Goal: Information Seeking & Learning: Check status

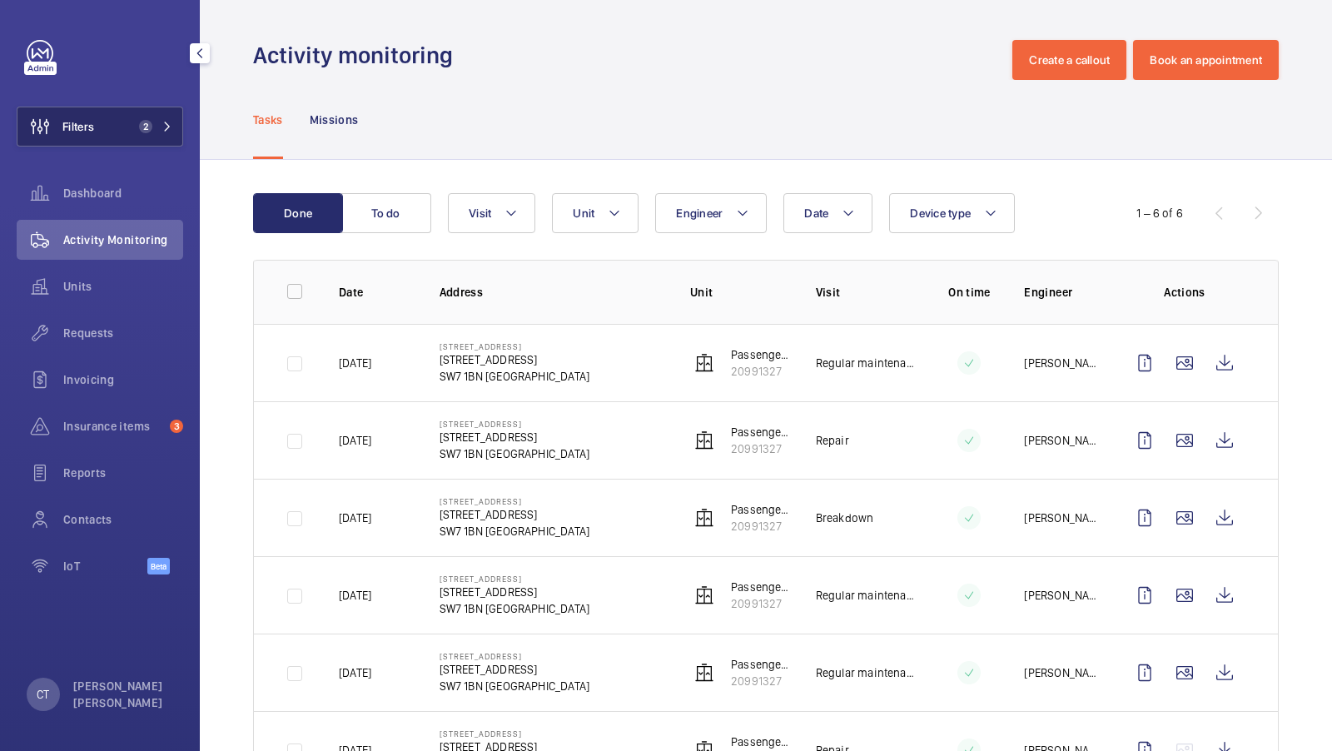
click at [147, 117] on button "Filters 2" at bounding box center [100, 127] width 167 height 40
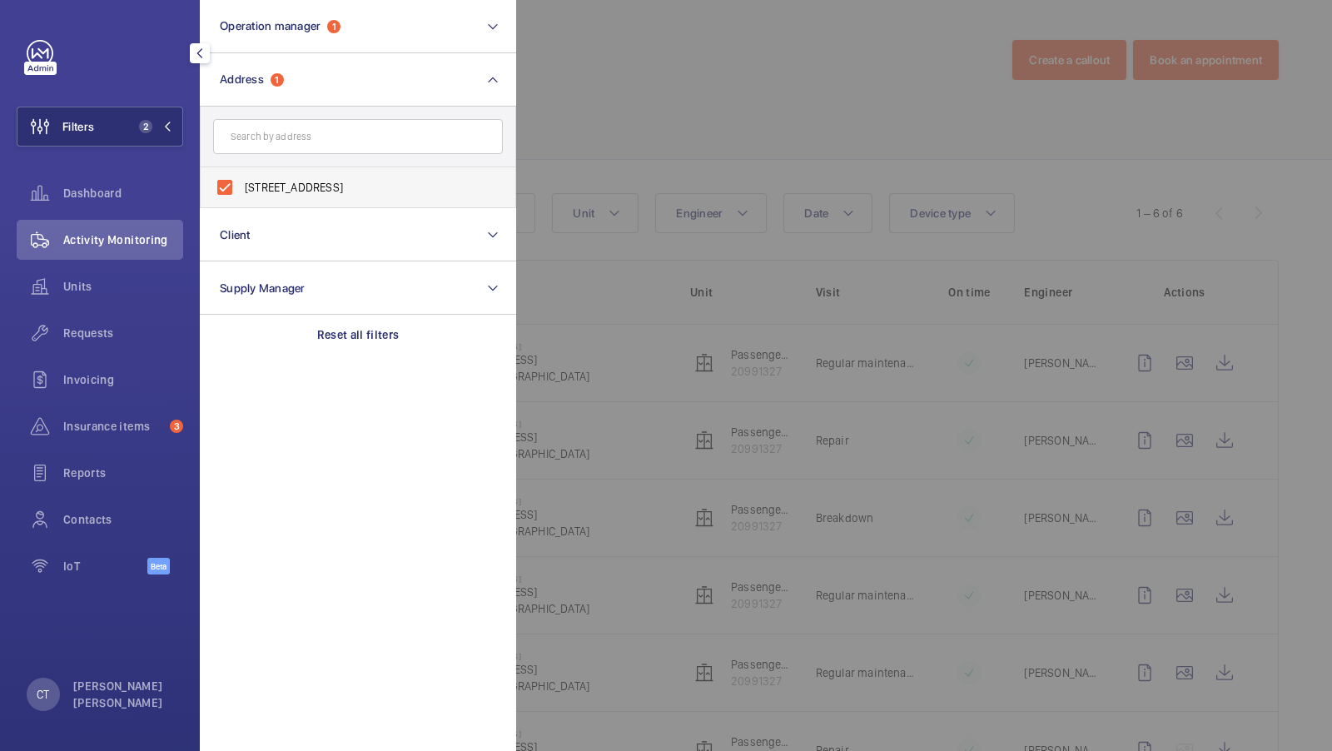
click at [336, 189] on span "23/25 Rutland Gate - 23 Rutland Gate, LONDON SW7 1BN" at bounding box center [359, 187] width 229 height 17
click at [241, 189] on input "23/25 Rutland Gate - 23 Rutland Gate, LONDON SW7 1BN" at bounding box center [224, 187] width 33 height 33
checkbox input "false"
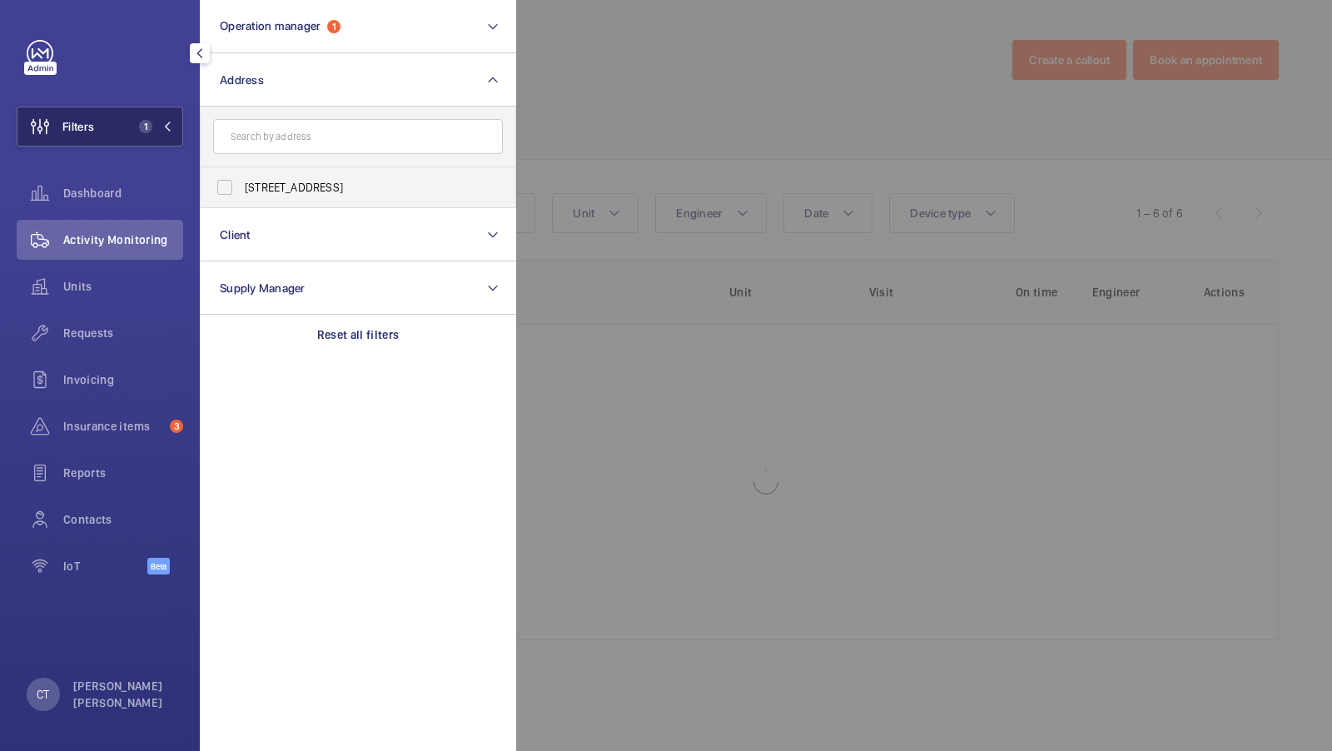
click at [136, 129] on span "1" at bounding box center [142, 126] width 20 height 13
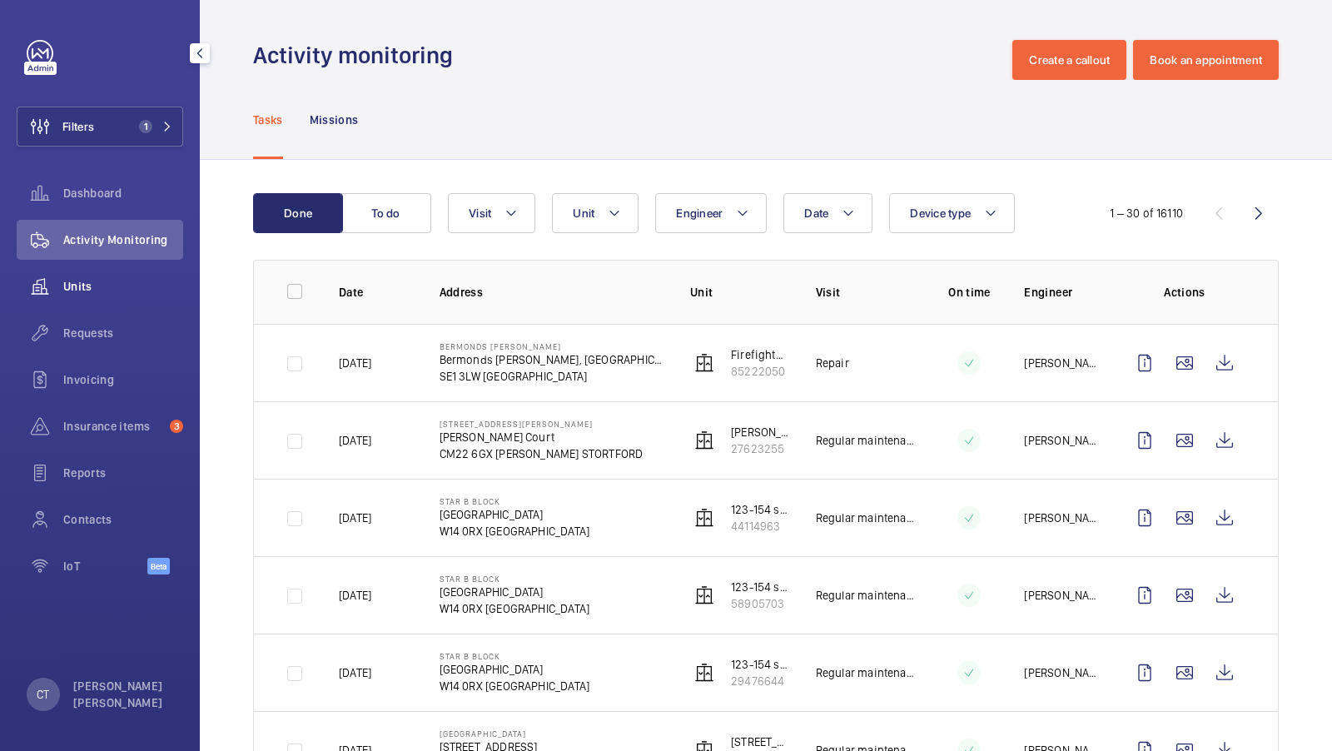
click at [103, 300] on div "Units" at bounding box center [100, 286] width 167 height 40
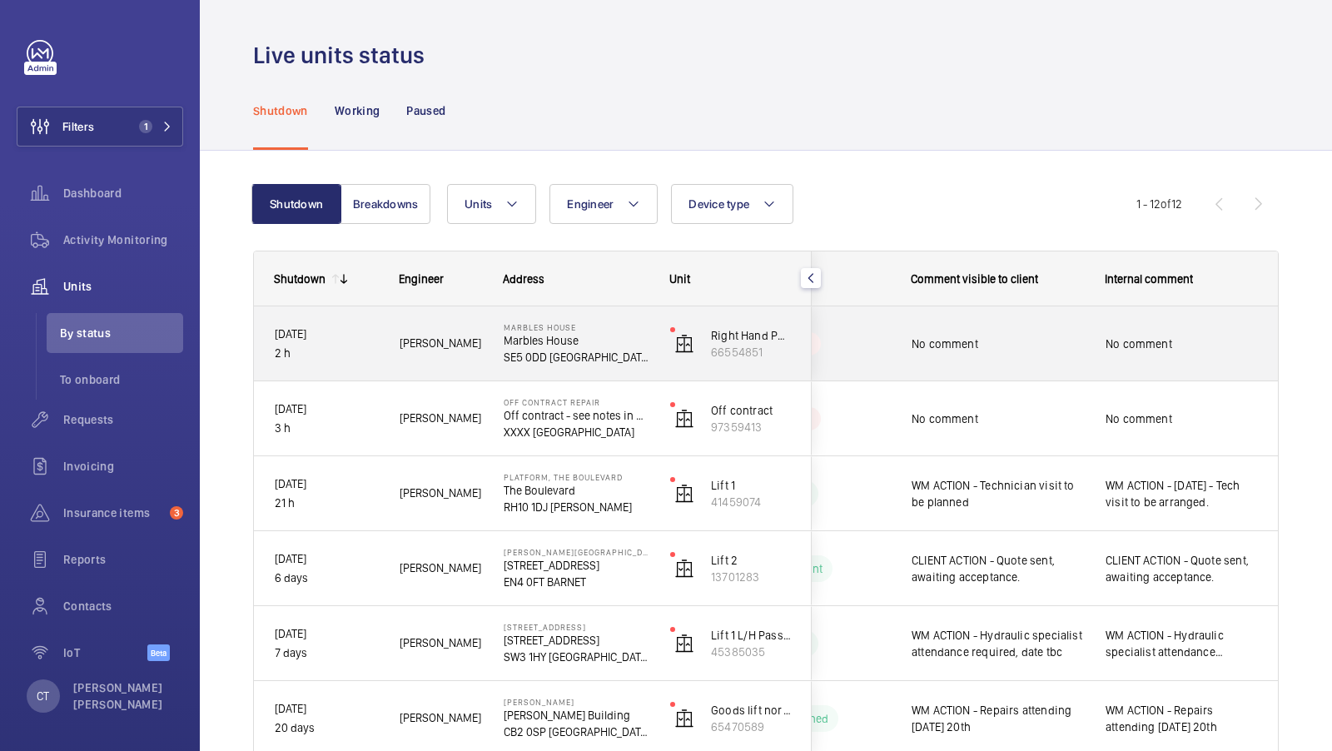
scroll to position [105, 0]
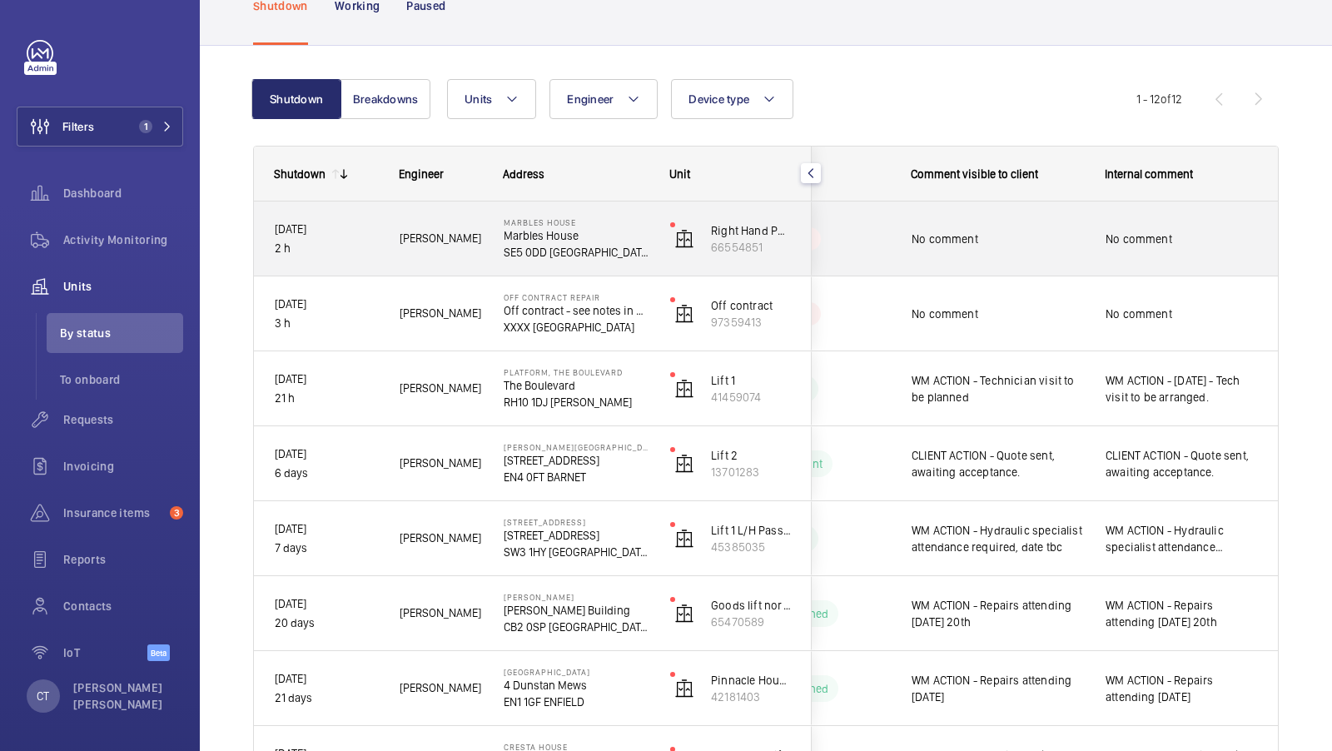
click at [1063, 264] on div "No comment" at bounding box center [988, 239] width 192 height 72
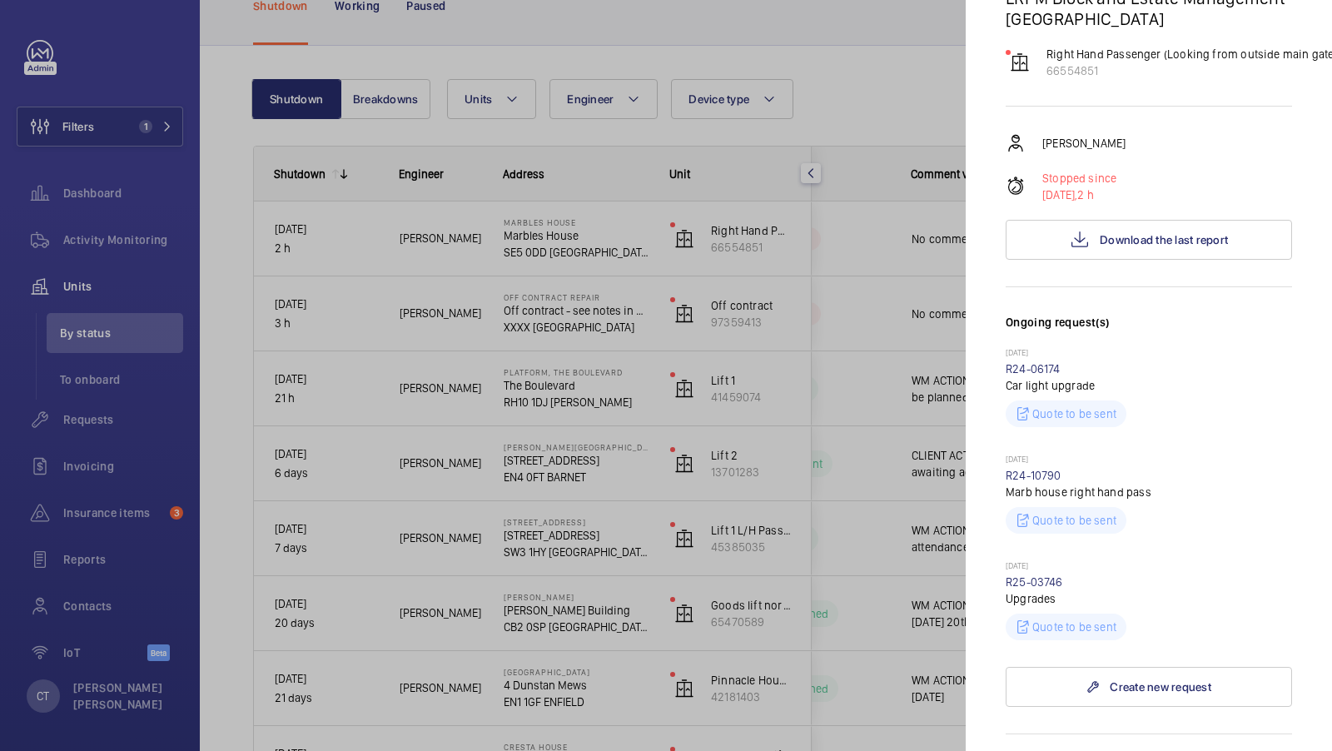
scroll to position [216, 0]
click at [1143, 234] on span "Download the last report" at bounding box center [1164, 240] width 128 height 13
click at [774, 404] on div at bounding box center [666, 375] width 1332 height 751
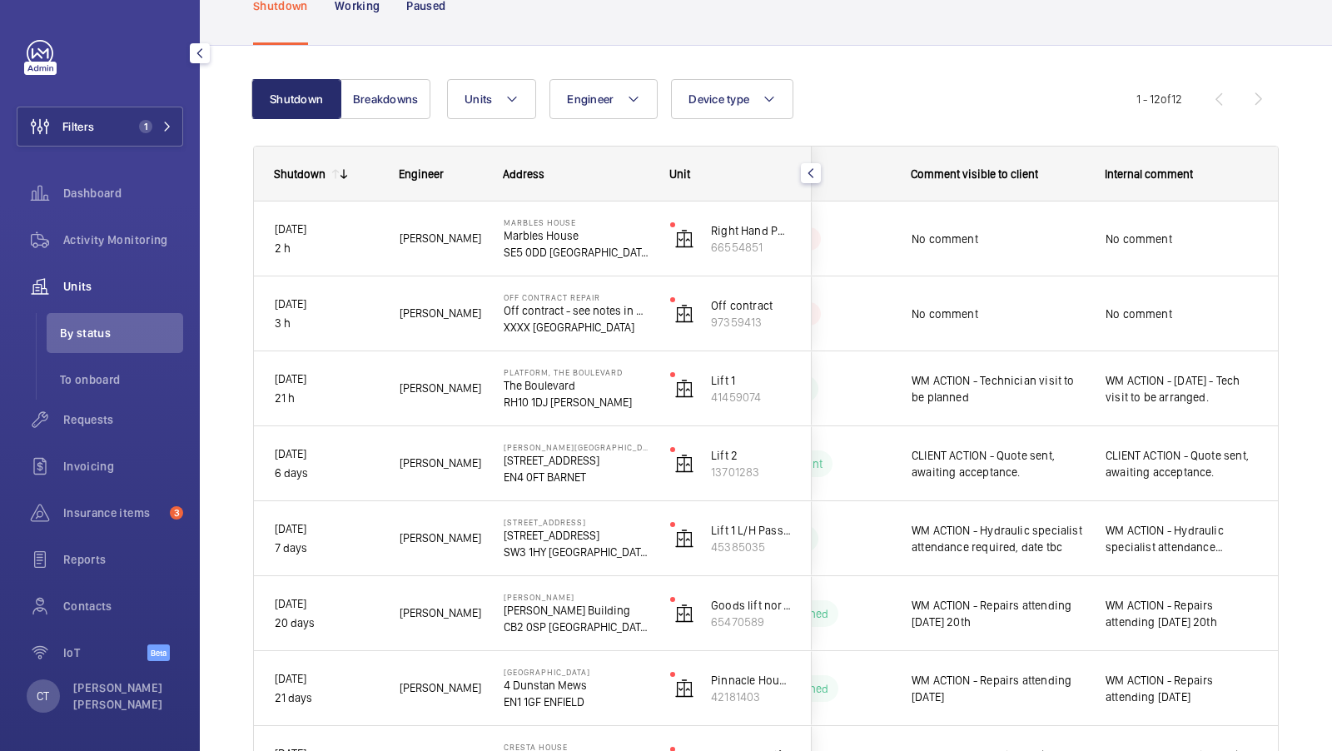
click at [170, 102] on div "Filters 1 Dashboard Activity Monitoring Units By status To onboard Requests Inv…" at bounding box center [100, 359] width 167 height 639
click at [157, 112] on button "Filters 1" at bounding box center [100, 127] width 167 height 40
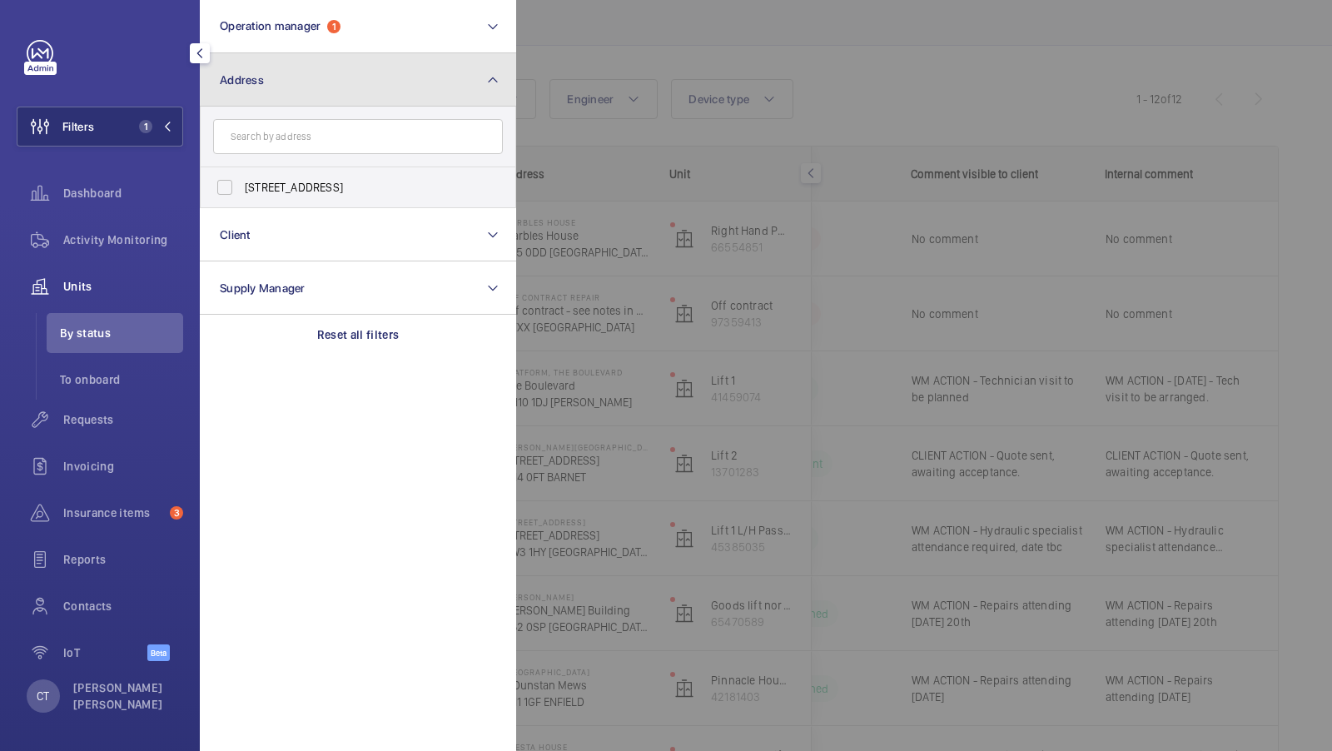
click at [449, 84] on button "Address" at bounding box center [358, 79] width 316 height 53
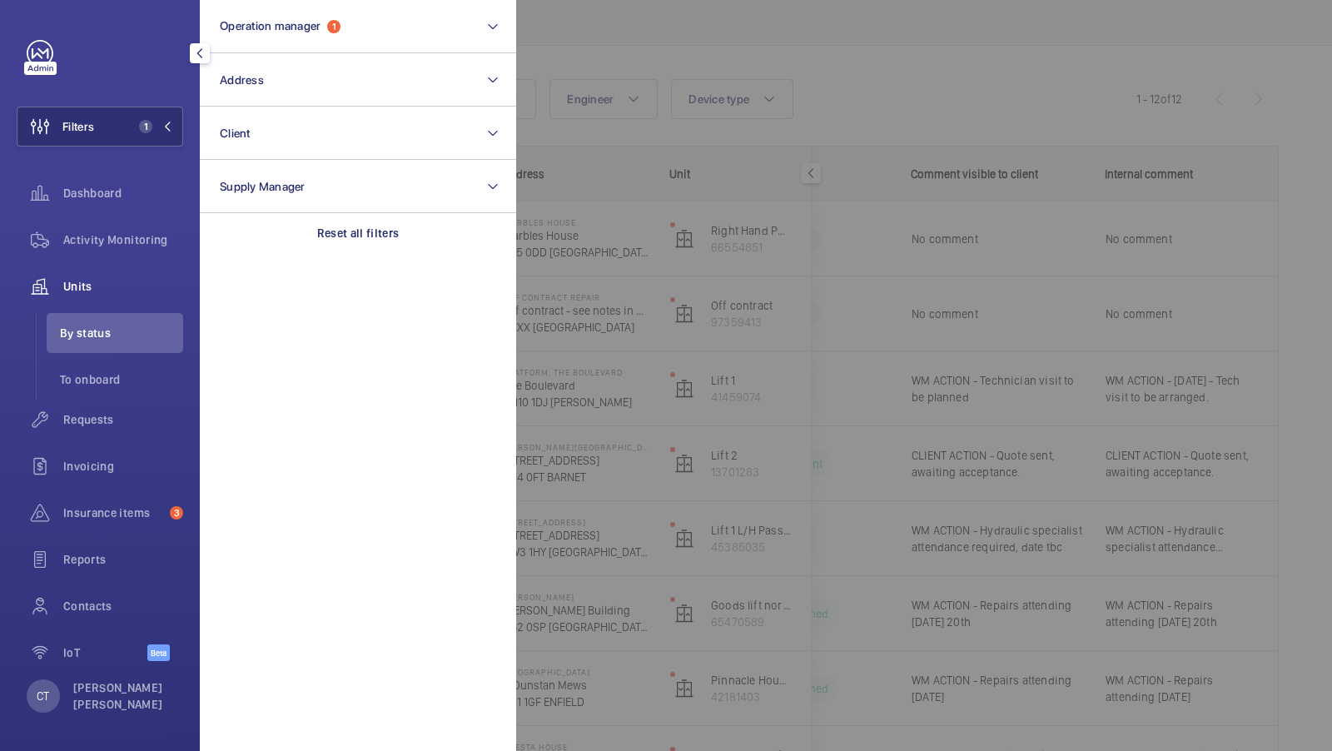
click at [781, 308] on div at bounding box center [1182, 375] width 1332 height 751
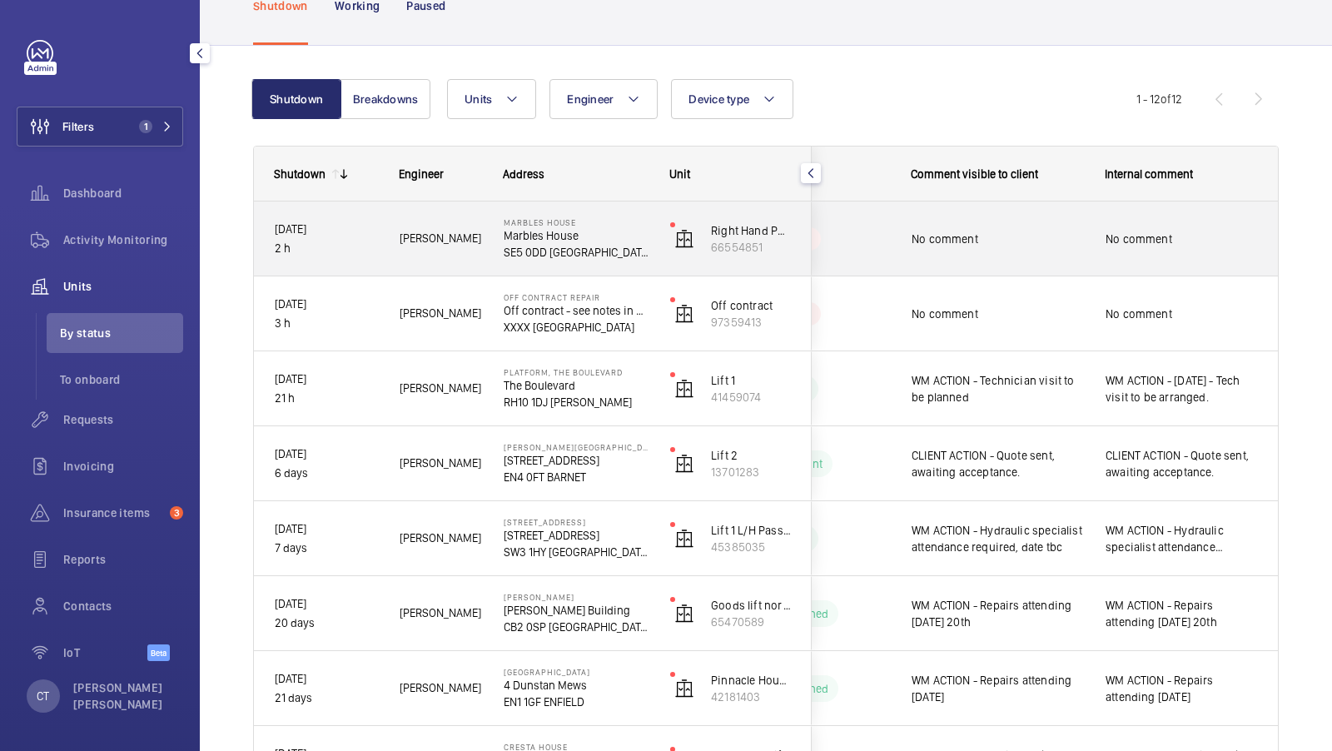
click at [1051, 258] on div "No comment" at bounding box center [988, 239] width 192 height 72
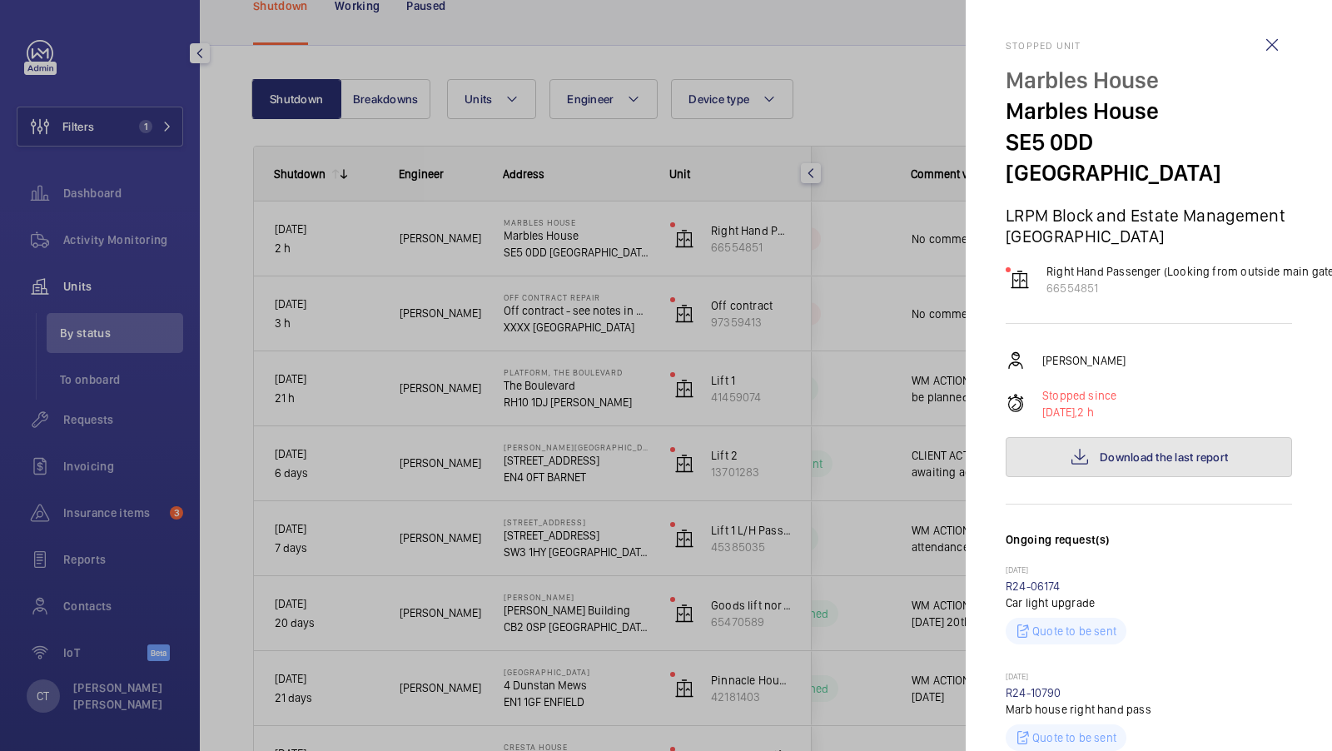
click at [1152, 450] on span "Download the last report" at bounding box center [1164, 456] width 128 height 13
click at [605, 445] on div at bounding box center [666, 375] width 1332 height 751
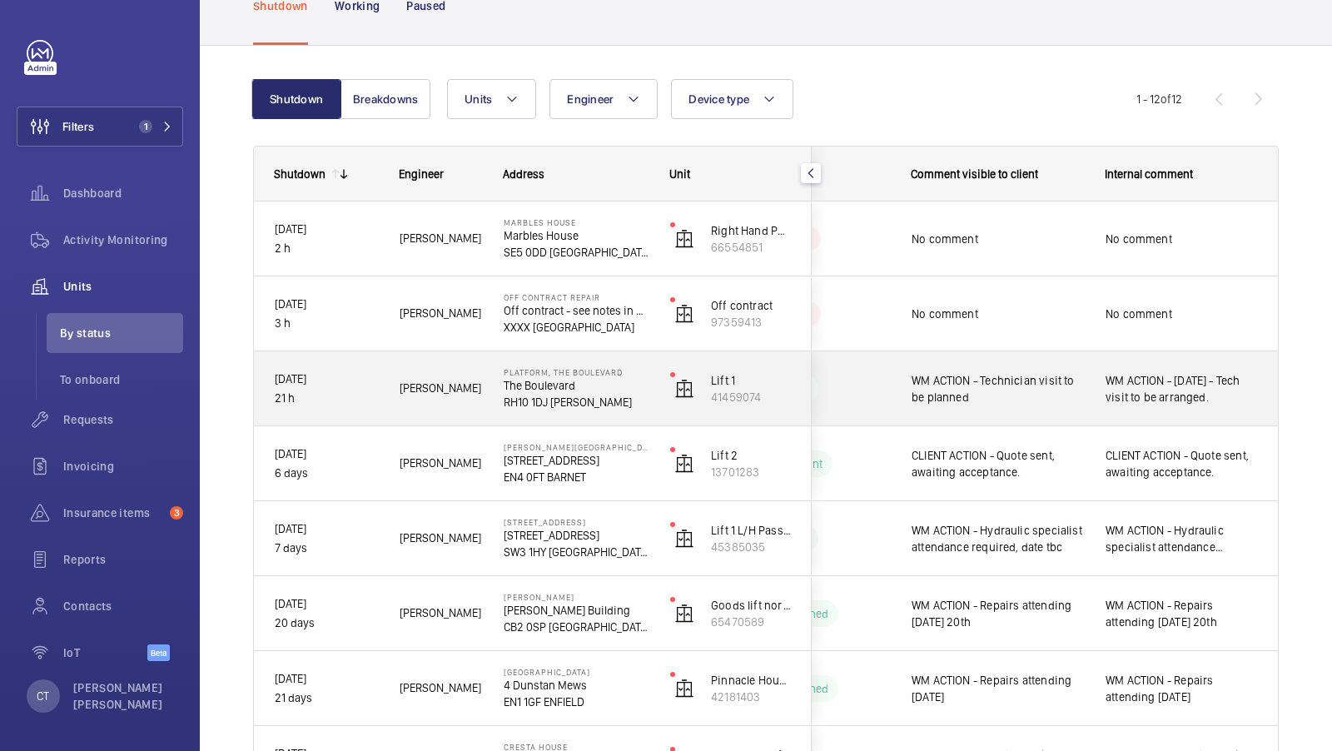
scroll to position [188, 0]
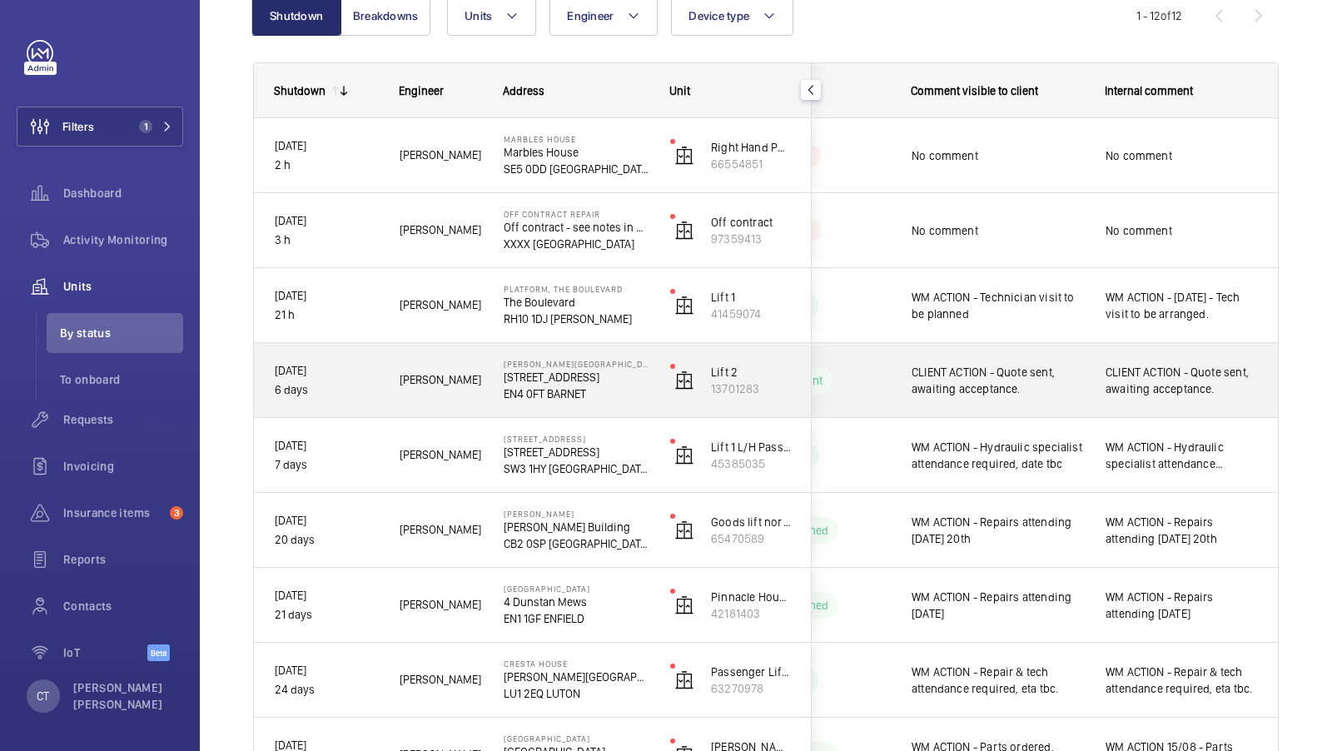
click at [1145, 386] on span "CLIENT ACTION - Quote sent, awaiting acceptance." at bounding box center [1182, 380] width 152 height 33
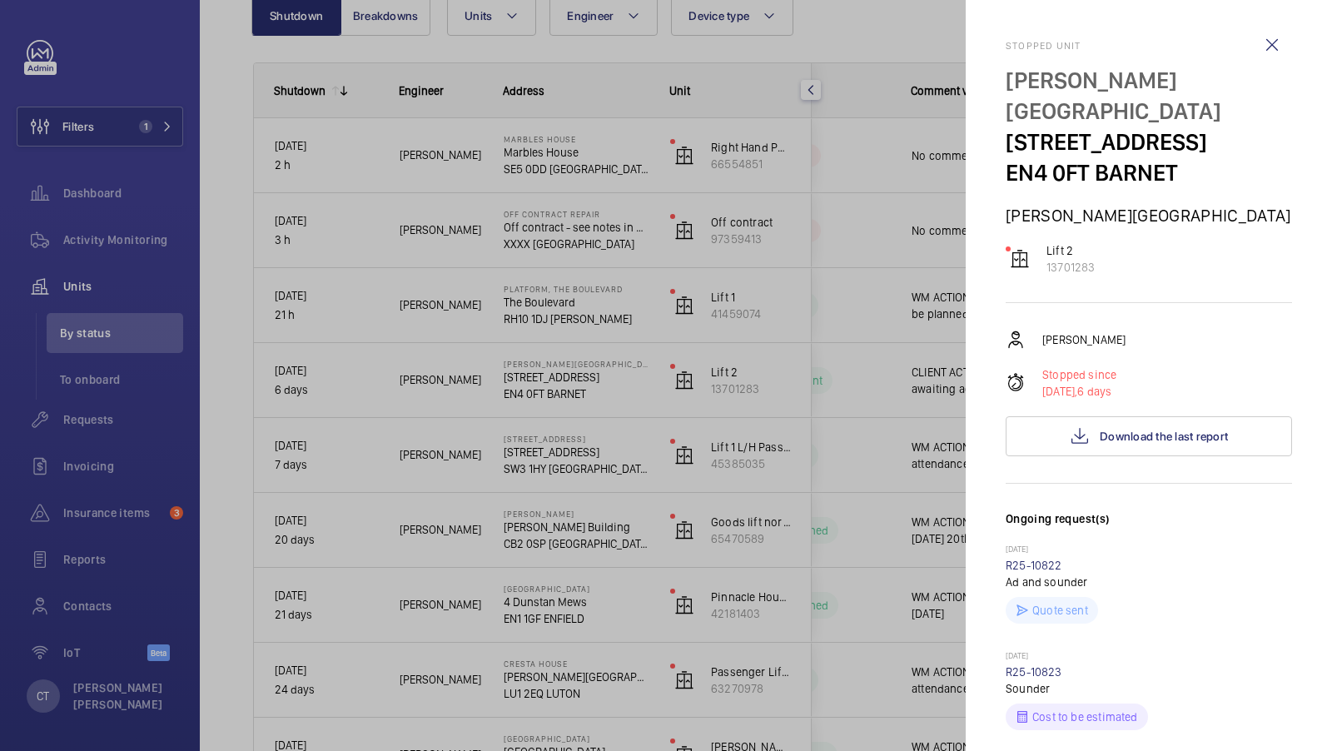
click at [800, 410] on div at bounding box center [666, 375] width 1332 height 751
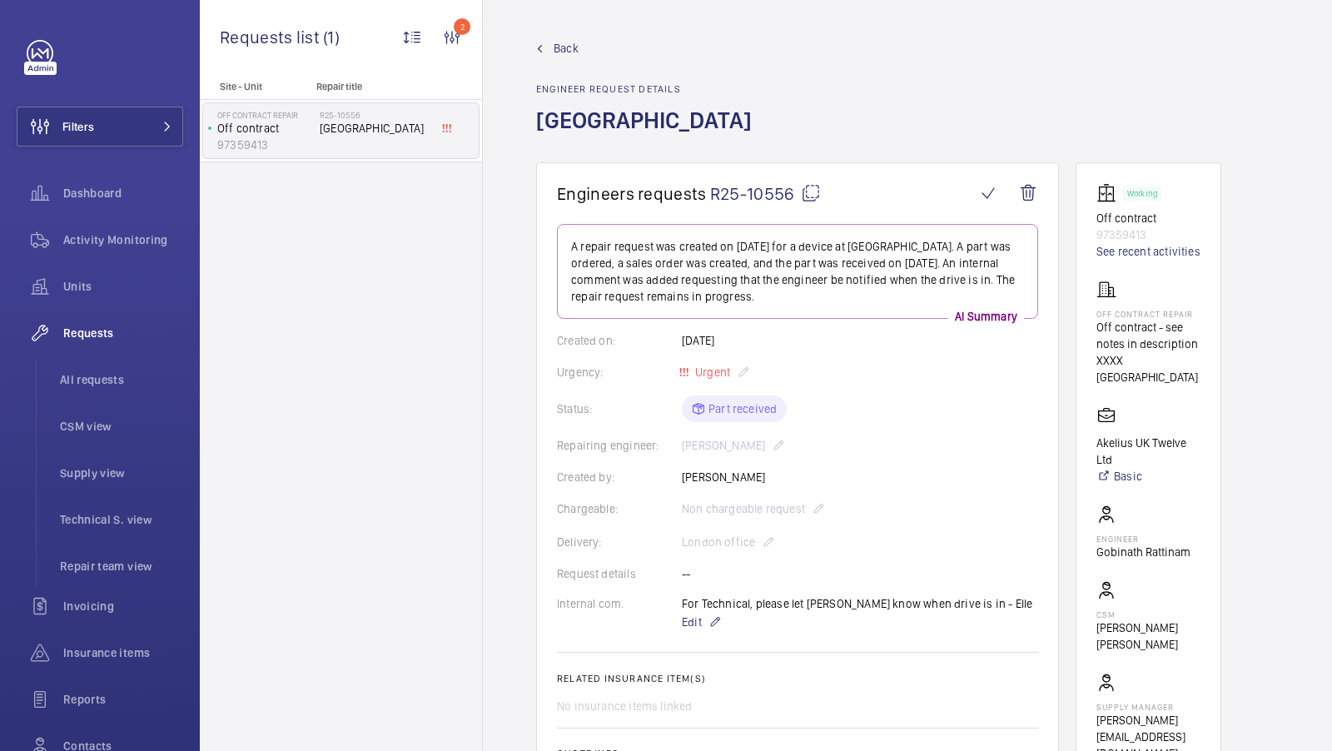
scroll to position [1003, 0]
